Goal: Information Seeking & Learning: Find specific fact

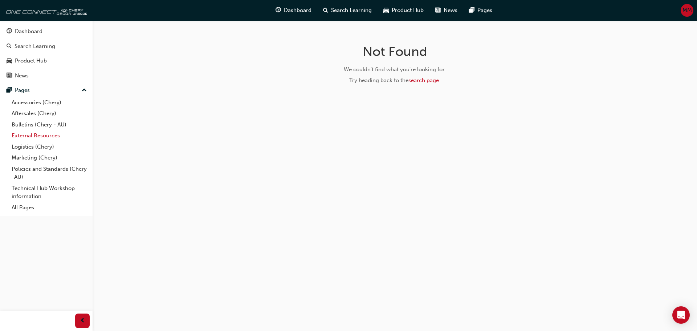
click at [38, 137] on link "External Resources" at bounding box center [49, 135] width 81 height 11
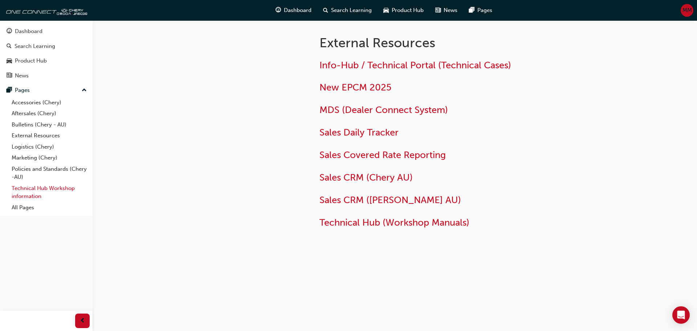
click at [55, 186] on link "Technical Hub Workshop information" at bounding box center [49, 192] width 81 height 19
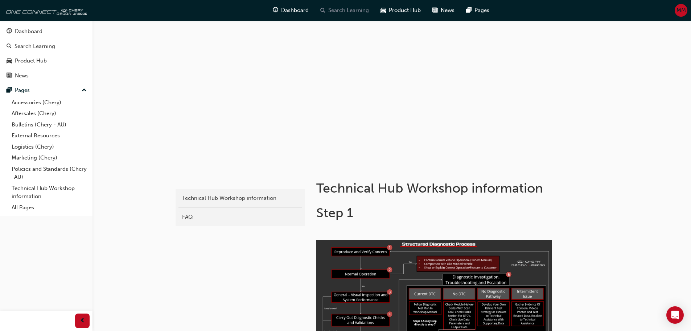
click at [348, 7] on span "Search Learning" at bounding box center [348, 10] width 41 height 8
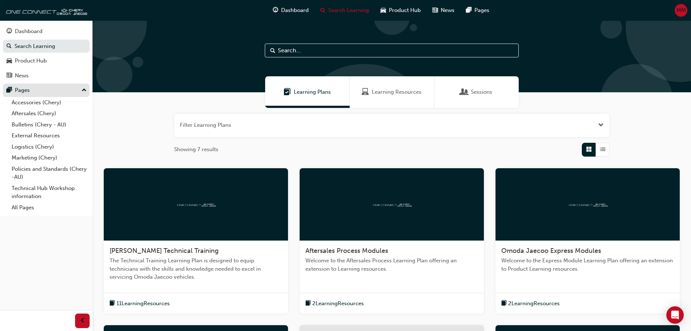
click at [33, 90] on div "Pages" at bounding box center [46, 90] width 79 height 9
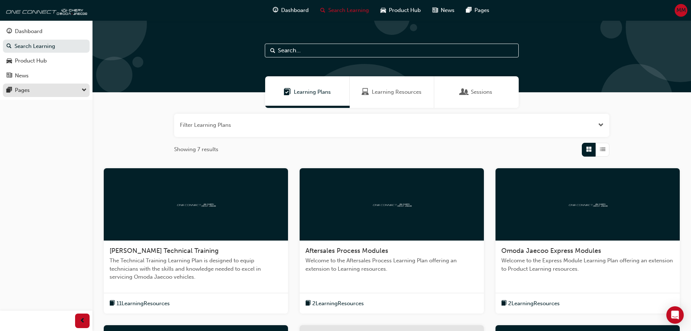
click at [34, 88] on div "Pages" at bounding box center [46, 90] width 79 height 9
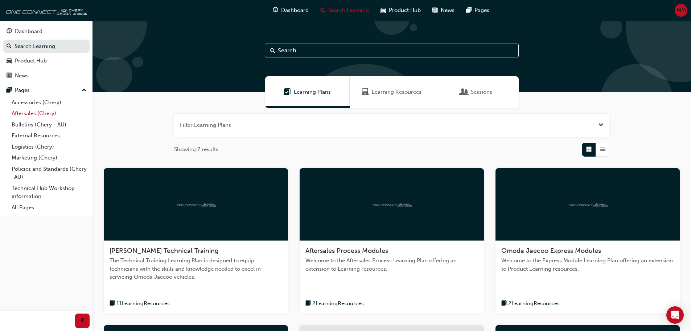
click at [24, 110] on link "Aftersales (Chery)" at bounding box center [49, 113] width 81 height 11
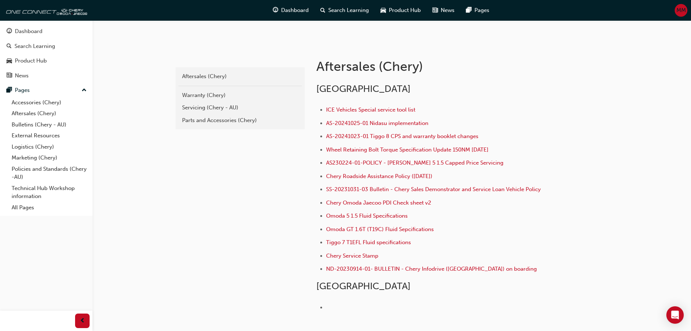
scroll to position [108, 0]
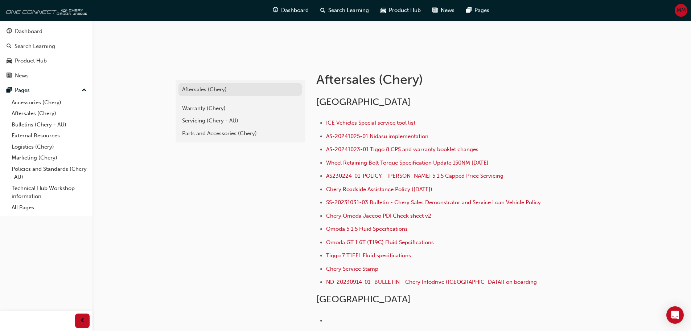
click at [218, 89] on div "Aftersales (Chery)" at bounding box center [240, 89] width 116 height 8
click at [227, 122] on div "Servicing (Chery - AU)" at bounding box center [240, 120] width 116 height 8
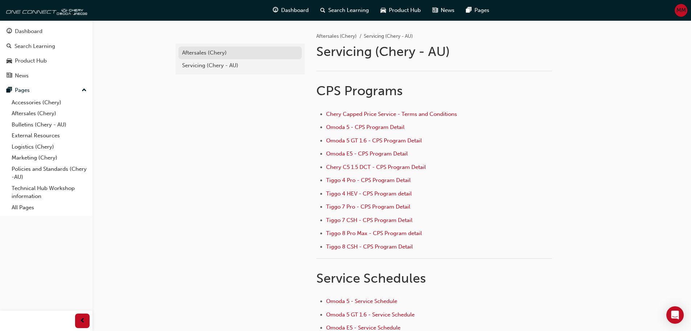
click at [216, 56] on div "Aftersales (Chery)" at bounding box center [240, 53] width 116 height 8
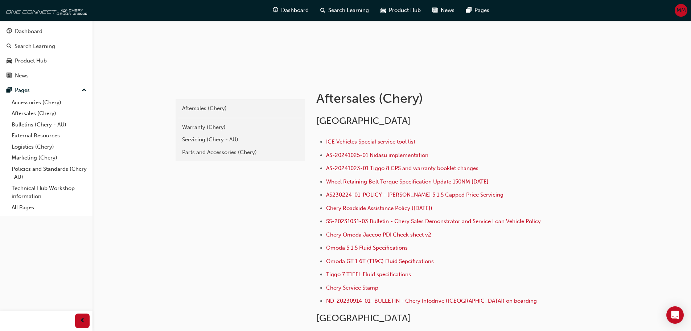
scroll to position [73, 0]
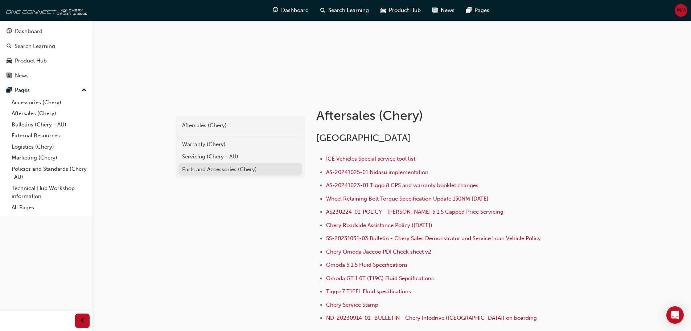
click at [219, 168] on div "Parts and Accessories (Chery)" at bounding box center [240, 169] width 116 height 8
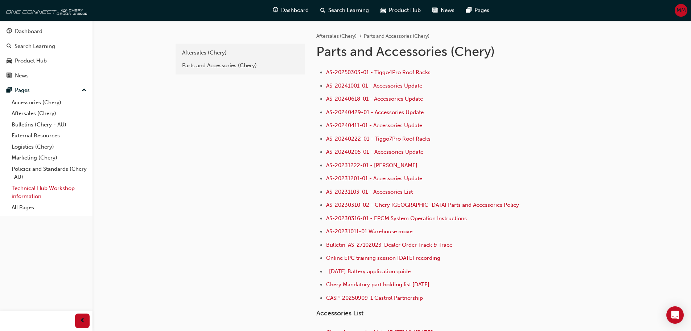
click at [47, 190] on link "Technical Hub Workshop information" at bounding box center [49, 192] width 81 height 19
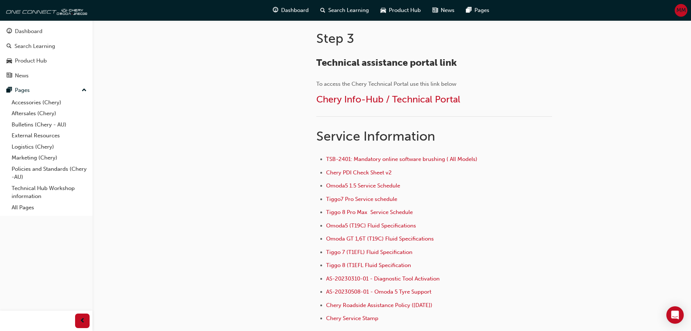
scroll to position [327, 0]
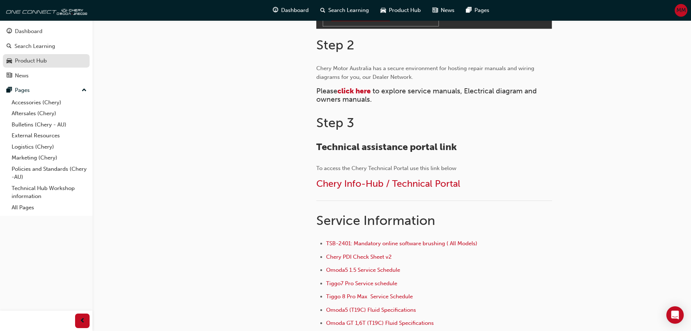
click at [37, 61] on div "Product Hub" at bounding box center [31, 61] width 32 height 8
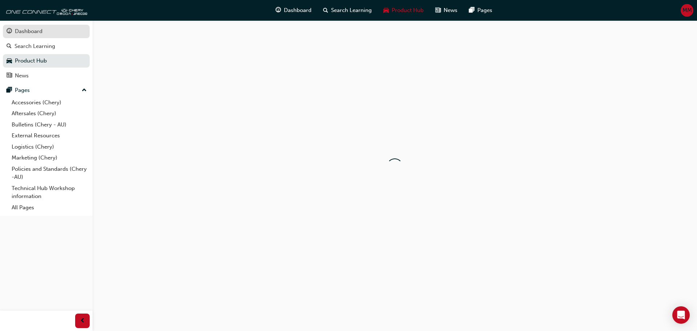
click at [39, 28] on div "Dashboard" at bounding box center [29, 31] width 28 height 8
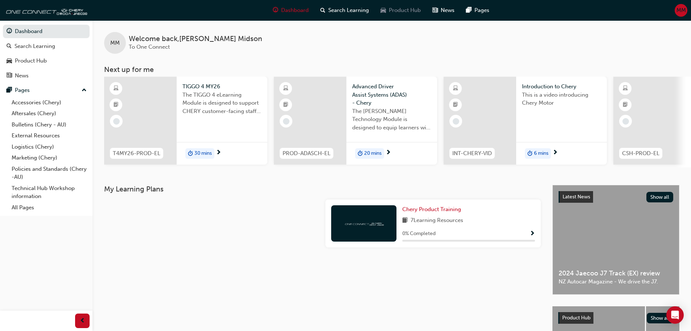
click at [401, 8] on span "Product Hub" at bounding box center [405, 10] width 32 height 8
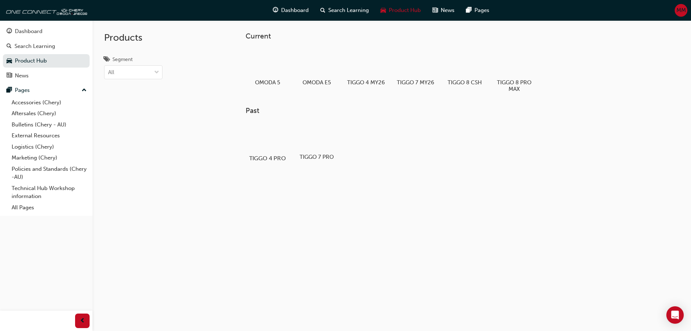
click at [278, 140] on div at bounding box center [267, 136] width 40 height 29
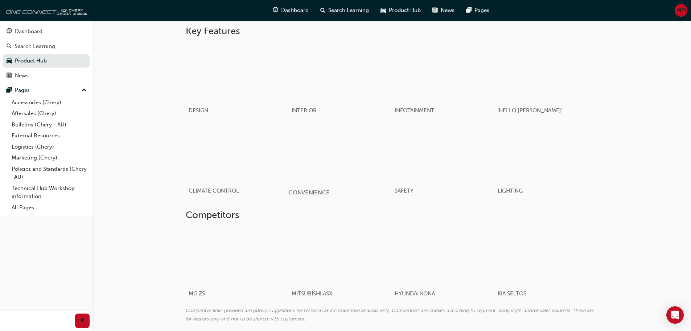
scroll to position [363, 0]
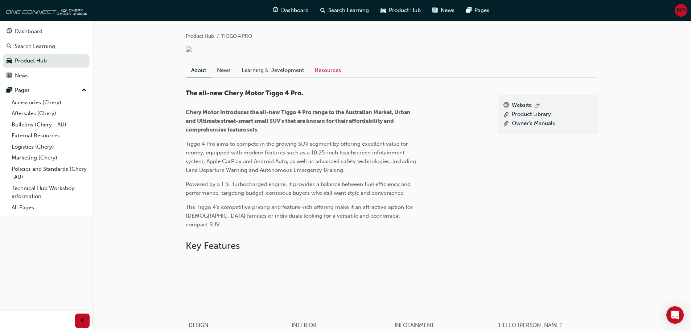
click at [327, 77] on link "Resources" at bounding box center [328, 70] width 37 height 14
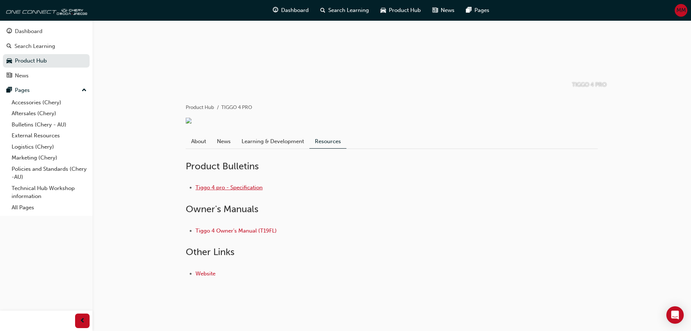
click at [247, 188] on link "Tiggo 4 pro - Specification" at bounding box center [229, 187] width 67 height 7
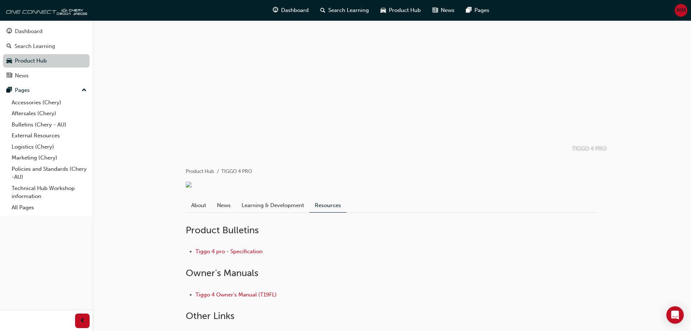
click at [35, 61] on link "Product Hub" at bounding box center [46, 60] width 87 height 13
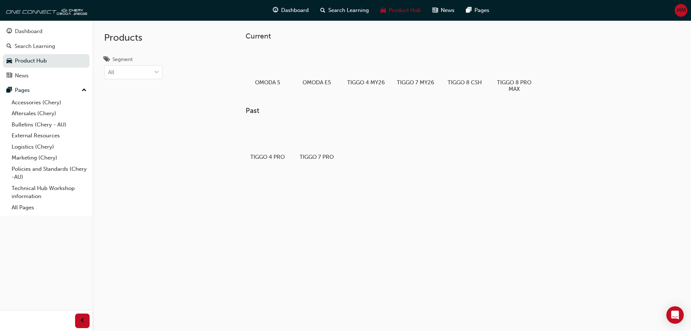
click at [31, 38] on button "Dashboard Search Learning Product Hub News Pages" at bounding box center [46, 53] width 87 height 60
click at [34, 27] on div "Dashboard" at bounding box center [29, 31] width 28 height 8
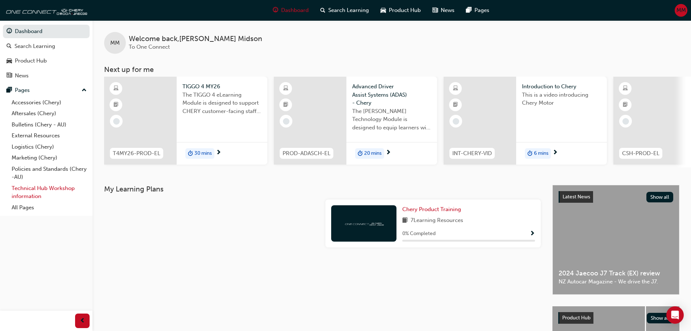
click at [37, 188] on link "Technical Hub Workshop information" at bounding box center [49, 192] width 81 height 19
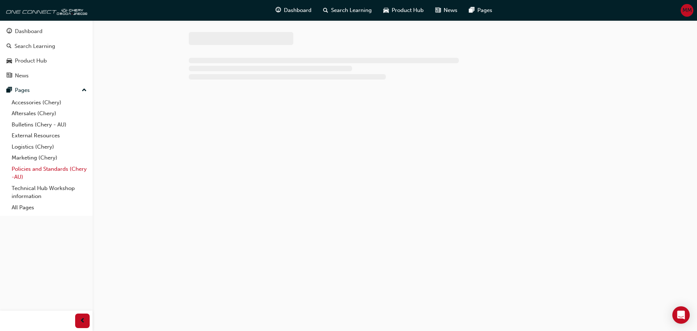
click at [37, 173] on link "Policies and Standards (Chery -AU)" at bounding box center [49, 172] width 81 height 19
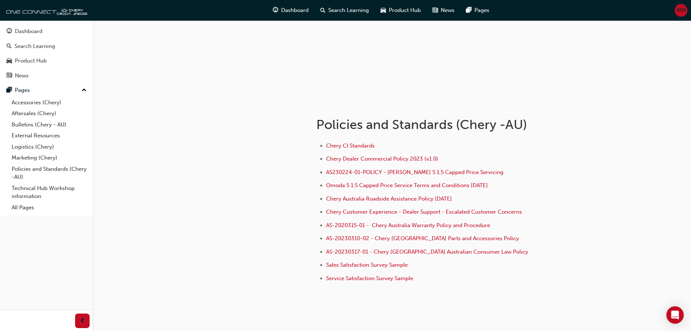
scroll to position [51, 0]
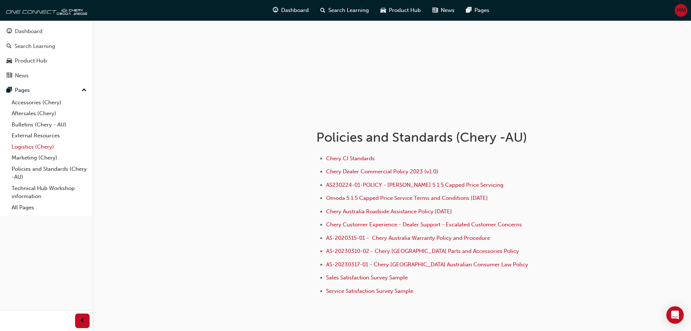
click at [37, 147] on link "Logistics (Chery)" at bounding box center [49, 146] width 81 height 11
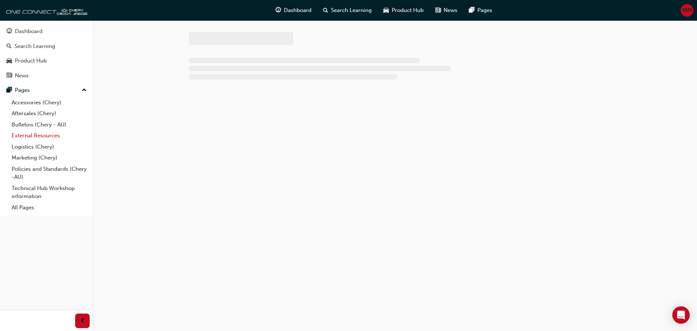
click at [42, 134] on link "External Resources" at bounding box center [49, 135] width 81 height 11
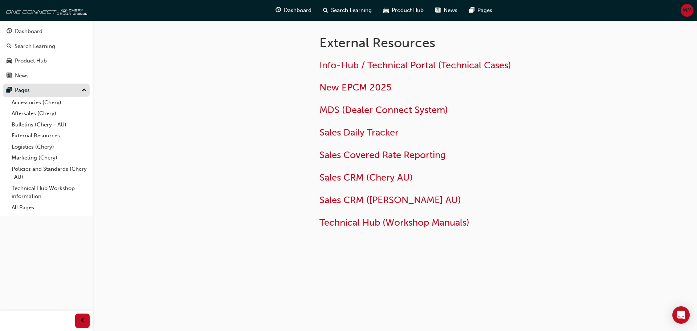
click at [27, 88] on div "Pages" at bounding box center [22, 90] width 15 height 8
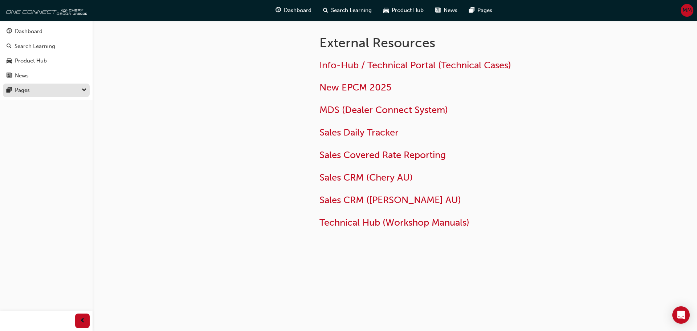
click at [27, 88] on div "Pages" at bounding box center [22, 90] width 15 height 8
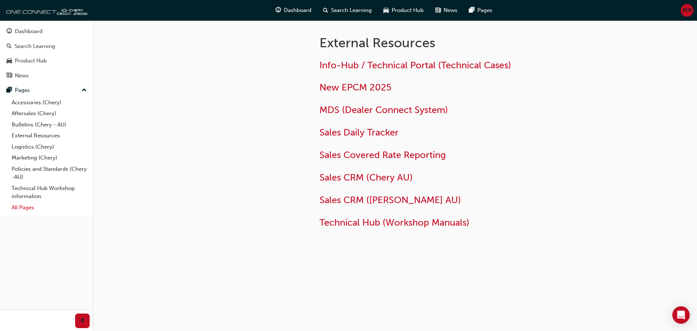
click at [24, 211] on link "All Pages" at bounding box center [49, 207] width 81 height 11
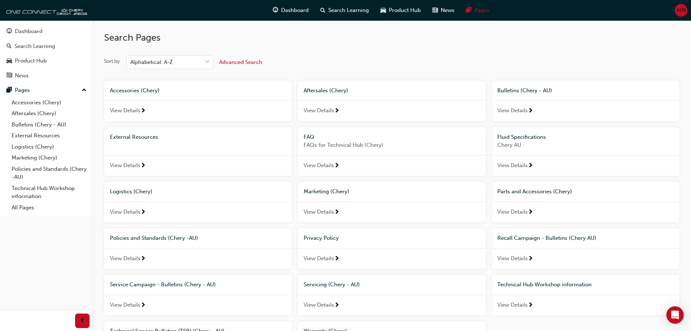
click at [222, 67] on button "Advanced Search" at bounding box center [240, 62] width 43 height 14
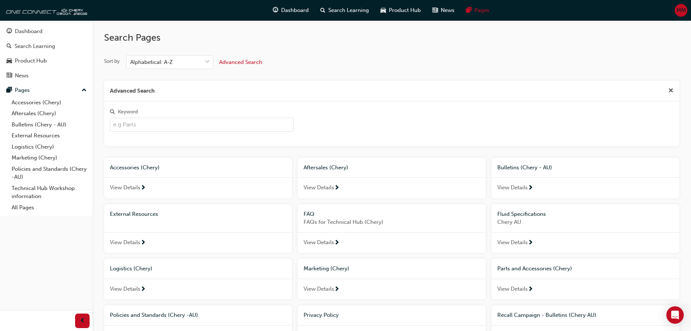
click at [174, 118] on input "Keyword" at bounding box center [202, 125] width 184 height 14
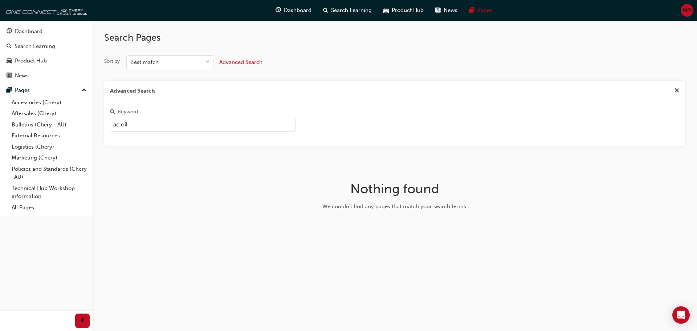
drag, startPoint x: 116, startPoint y: 123, endPoint x: 90, endPoint y: 123, distance: 26.1
click at [90, 123] on div "Dashboard Search Learning Product Hub News Pages Pages Accessories (Chery) Afte…" at bounding box center [348, 165] width 697 height 331
type input "oil"
click at [244, 57] on button "Advanced Search" at bounding box center [240, 62] width 43 height 14
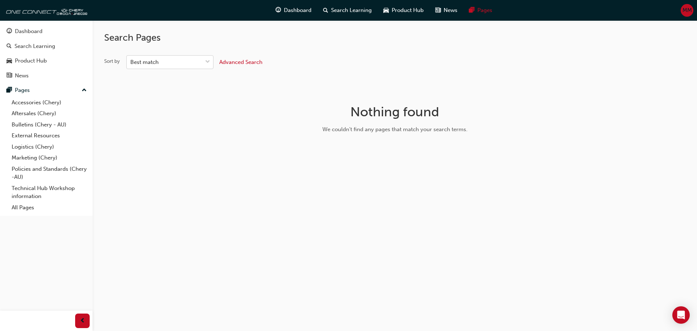
click at [186, 64] on div "Best match" at bounding box center [164, 62] width 75 height 13
click at [131, 64] on input "Sort by Best match" at bounding box center [130, 62] width 1 height 6
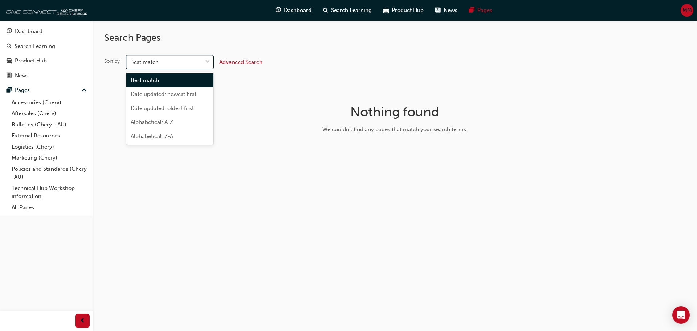
click at [186, 64] on div "Best match" at bounding box center [164, 62] width 75 height 13
click at [131, 64] on input "Sort by option Best match focused, 1 of 5. 5 results available. Use Up and Down…" at bounding box center [130, 62] width 1 height 6
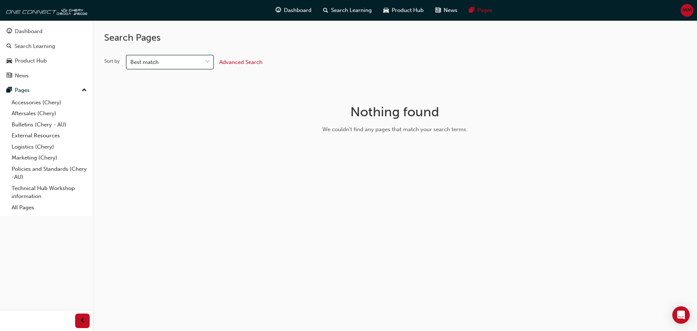
click at [220, 60] on span "Advanced Search" at bounding box center [240, 62] width 43 height 7
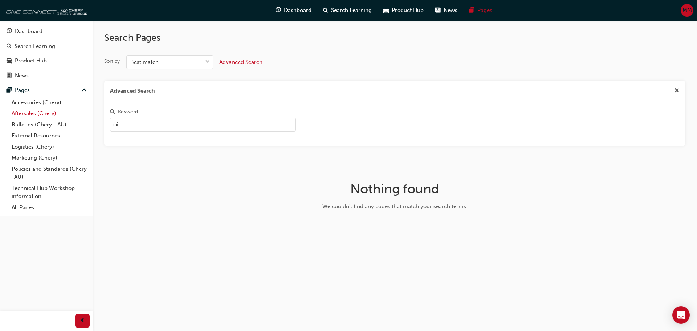
drag, startPoint x: 164, startPoint y: 125, endPoint x: 38, endPoint y: 115, distance: 126.3
click at [41, 116] on div "Dashboard Search Learning Product Hub News Pages Pages Accessories (Chery) Afte…" at bounding box center [348, 165] width 697 height 331
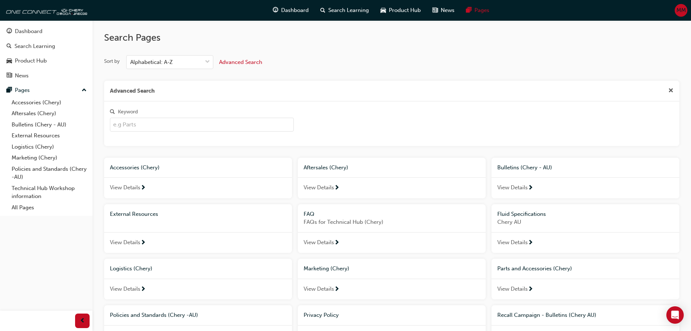
click at [318, 164] on span "Aftersales (Chery)" at bounding box center [326, 167] width 45 height 7
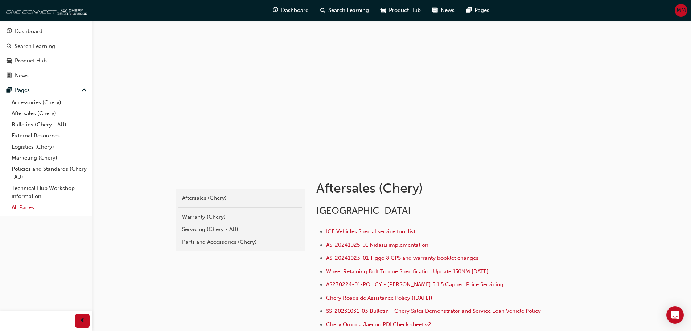
click at [26, 206] on link "All Pages" at bounding box center [49, 207] width 81 height 11
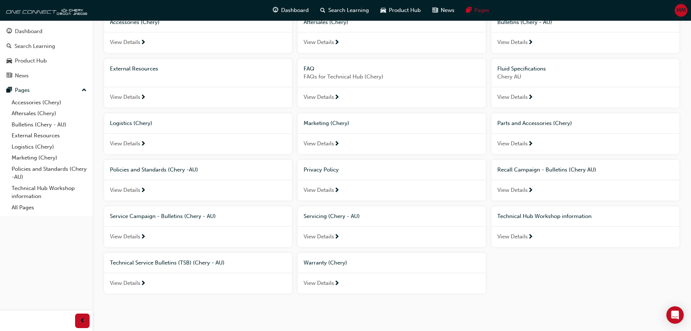
scroll to position [73, 0]
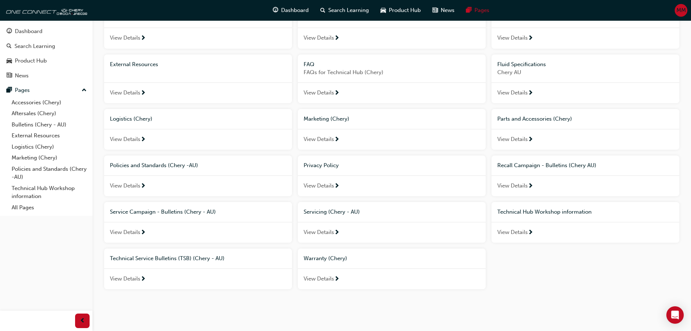
click at [176, 258] on span "Technical Service Bulletins (TSB) (Chery - AU)" at bounding box center [167, 258] width 115 height 7
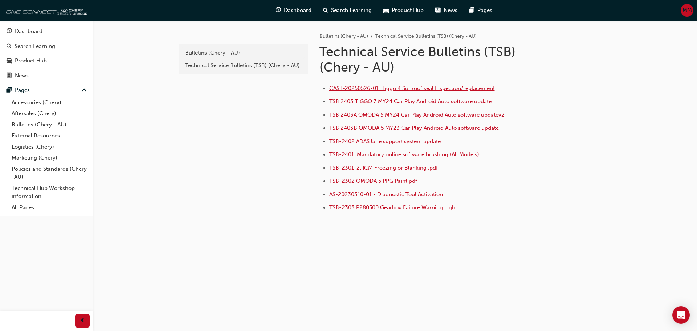
click at [417, 89] on span "CAST-20250526-01: Tiggo 4 Sunroof seal Inspection/replacement" at bounding box center [411, 88] width 165 height 7
click at [349, 39] on li "Bulletins (Chery - AU)" at bounding box center [347, 36] width 56 height 8
click at [348, 37] on link "Bulletins (Chery - AU)" at bounding box center [343, 36] width 49 height 6
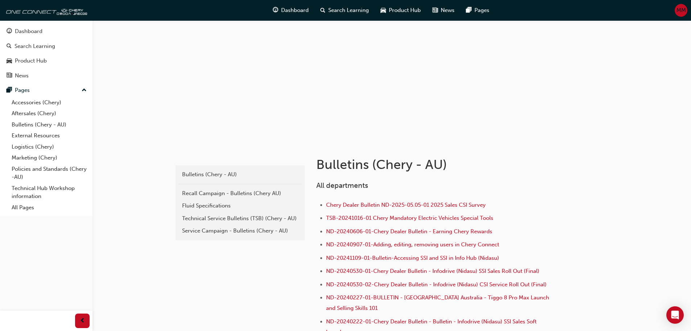
scroll to position [36, 0]
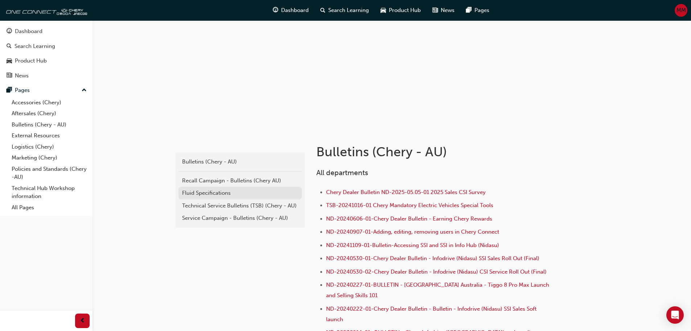
click at [233, 190] on div "Fluid Specifications" at bounding box center [240, 193] width 116 height 8
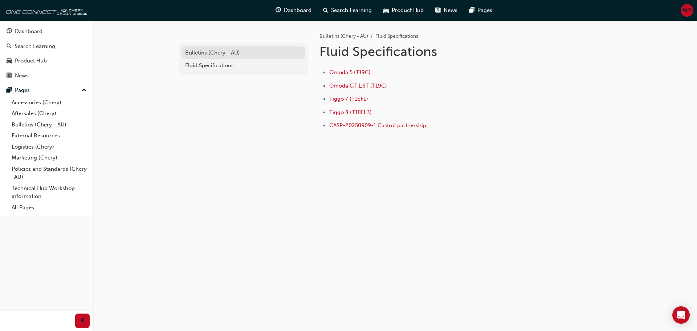
click at [222, 52] on div "Bulletins (Chery - AU)" at bounding box center [243, 53] width 116 height 8
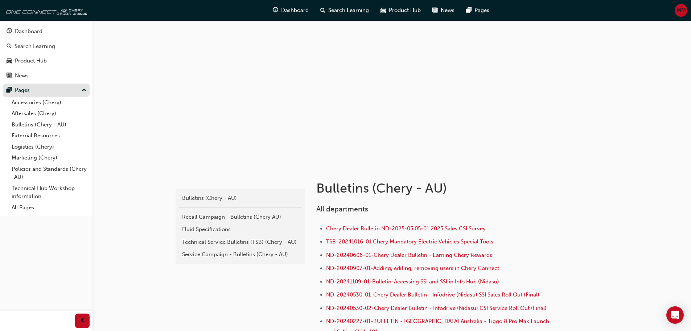
click at [29, 87] on div "Pages" at bounding box center [22, 90] width 15 height 8
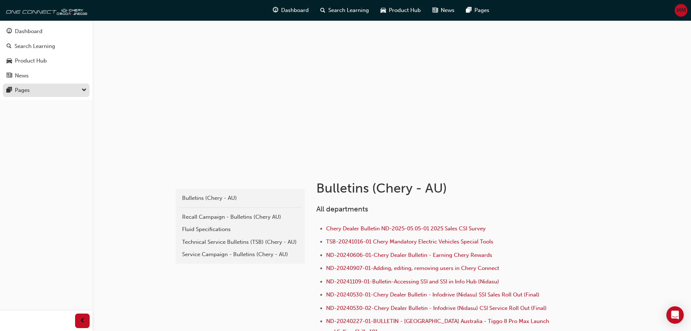
click at [29, 87] on div "Pages" at bounding box center [22, 90] width 15 height 8
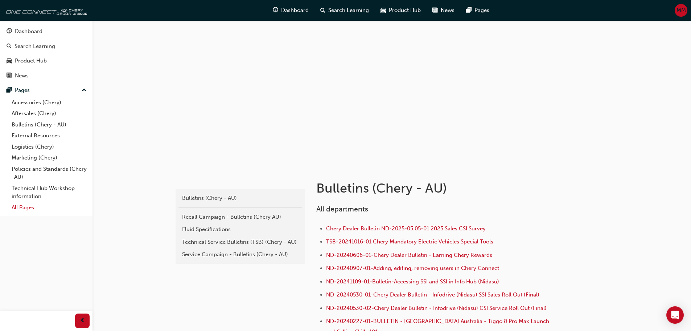
click at [30, 211] on link "All Pages" at bounding box center [49, 207] width 81 height 11
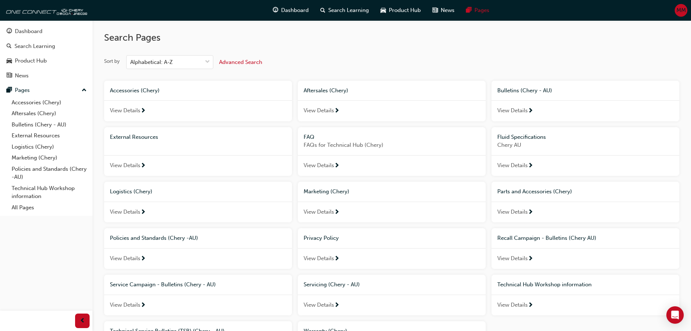
click at [527, 167] on span "View Details" at bounding box center [512, 165] width 30 height 8
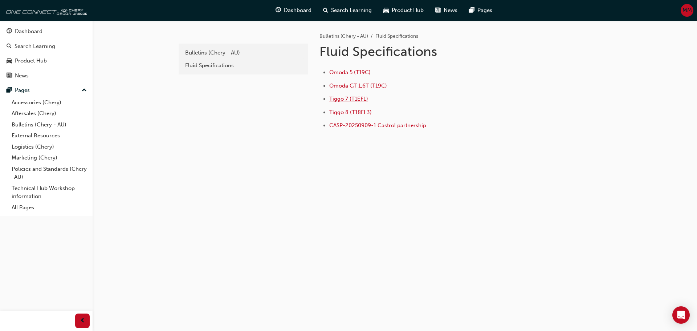
click at [355, 98] on span "Tiggo 7 (T1EFL)" at bounding box center [348, 98] width 39 height 7
click at [230, 70] on link "Fluid Specifications" at bounding box center [242, 65] width 123 height 13
click at [237, 53] on div "Bulletins (Chery - AU)" at bounding box center [243, 53] width 116 height 8
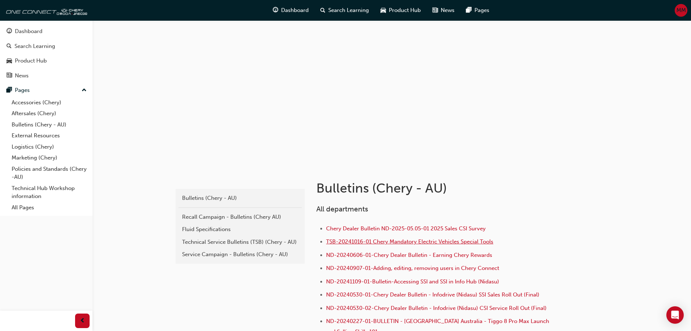
click at [489, 244] on span "TSB-20241016-01 Chery Mandatory Electric Vehicles Special Tools" at bounding box center [409, 241] width 167 height 7
click at [216, 230] on div "Fluid Specifications" at bounding box center [240, 229] width 116 height 8
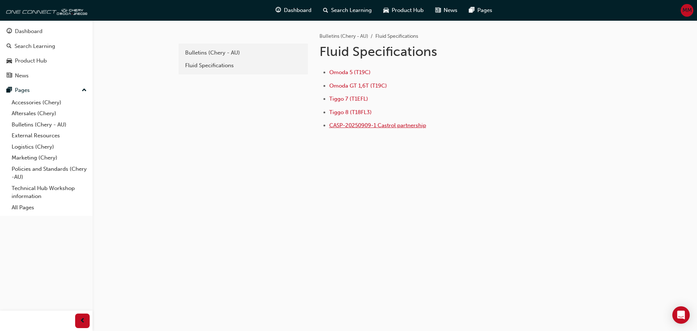
click at [361, 127] on span "CASP-20250909-1 Castrol partnership" at bounding box center [377, 125] width 97 height 7
